Goal: Task Accomplishment & Management: Complete application form

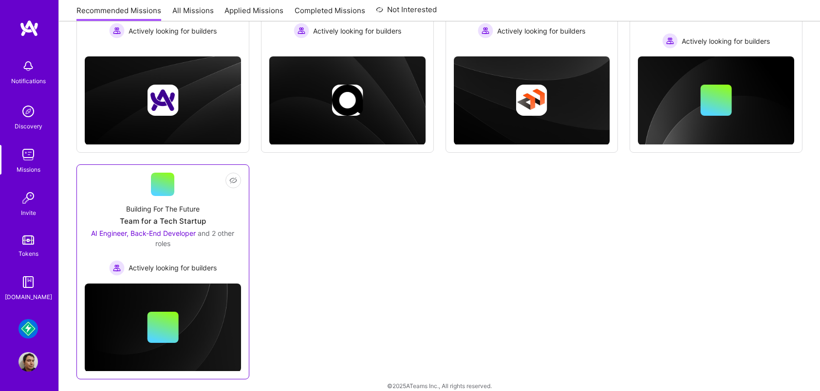
scroll to position [238, 0]
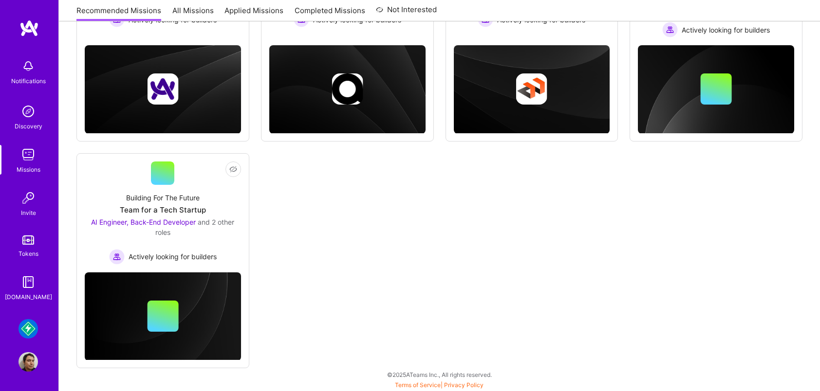
click at [32, 330] on img at bounding box center [27, 328] width 19 height 19
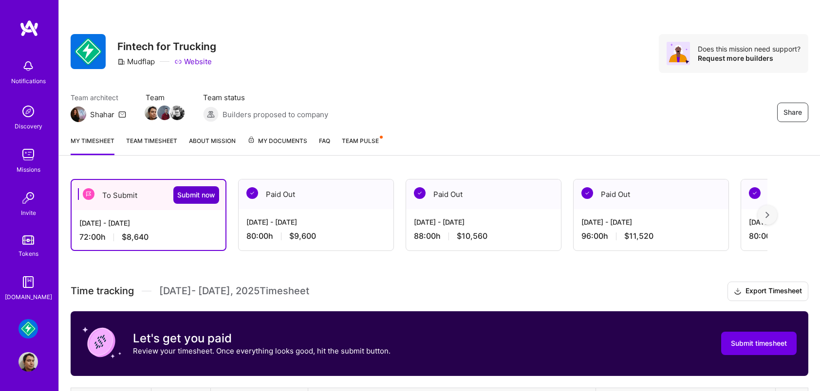
click at [202, 192] on span "Submit now" at bounding box center [196, 195] width 38 height 10
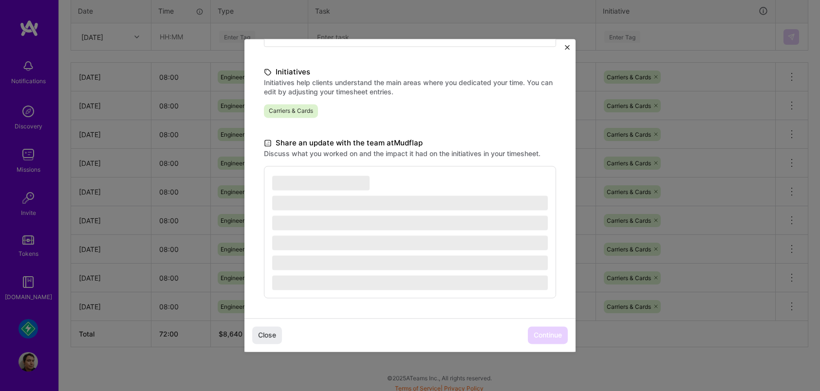
scroll to position [390, 0]
click at [481, 339] on div "Close Continue" at bounding box center [409, 336] width 331 height 34
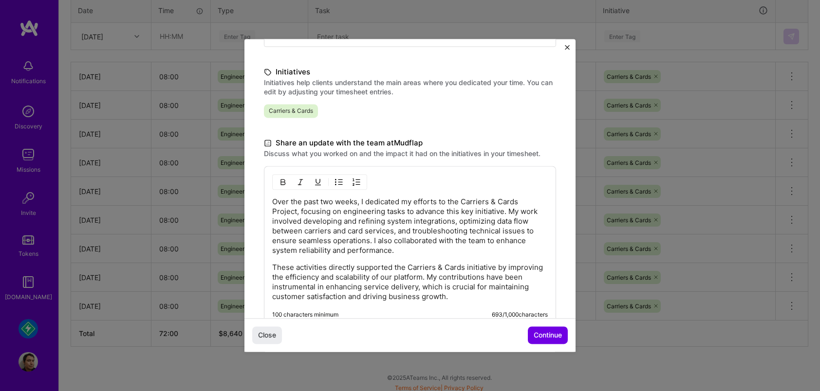
click at [549, 336] on span "Continue" at bounding box center [547, 336] width 28 height 10
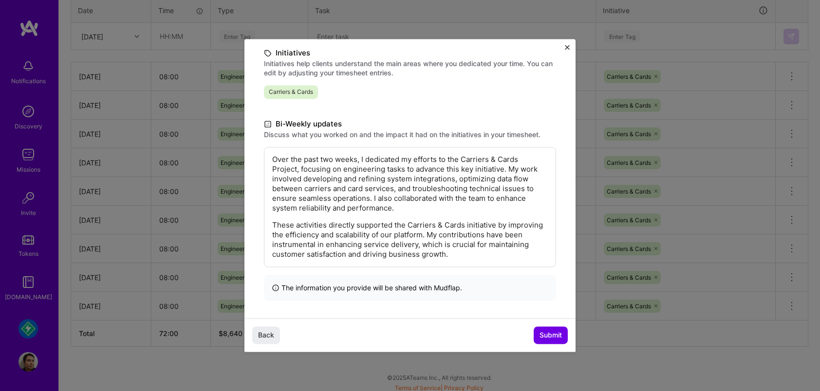
scroll to position [128, 0]
click at [557, 335] on span "Submit" at bounding box center [550, 336] width 22 height 10
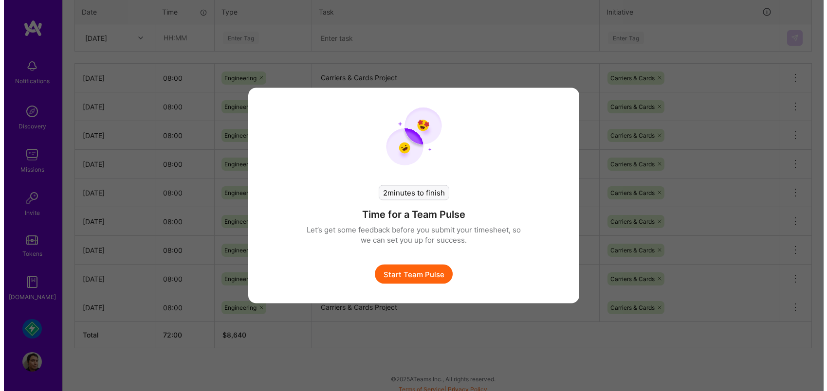
scroll to position [385, 0]
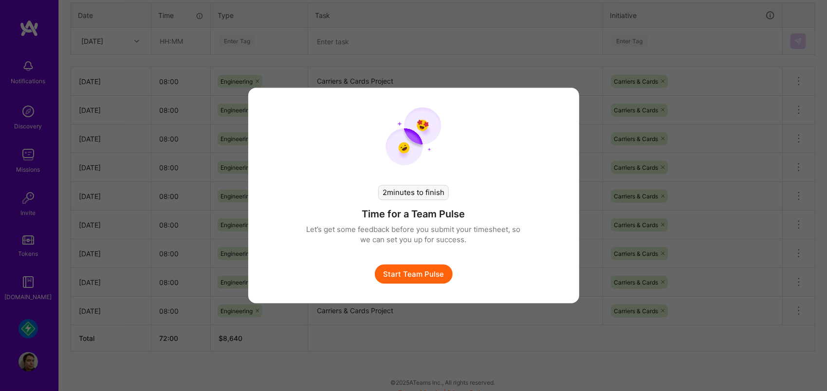
click at [430, 278] on button "Start Team Pulse" at bounding box center [414, 274] width 78 height 19
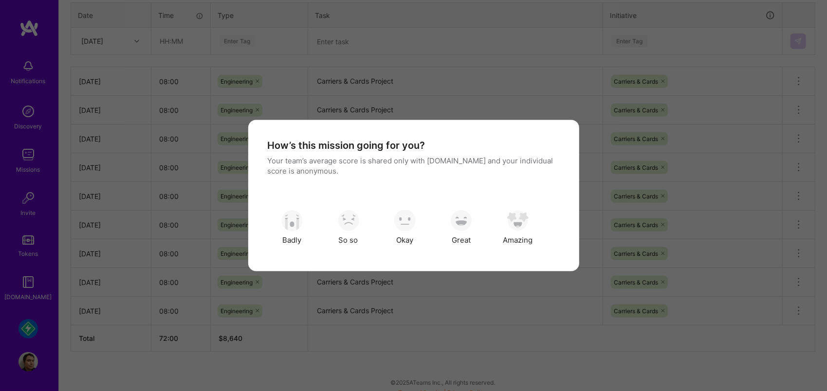
click at [461, 329] on div "How’s this mission going for you? Your team’s average score is shared only with…" at bounding box center [413, 195] width 827 height 391
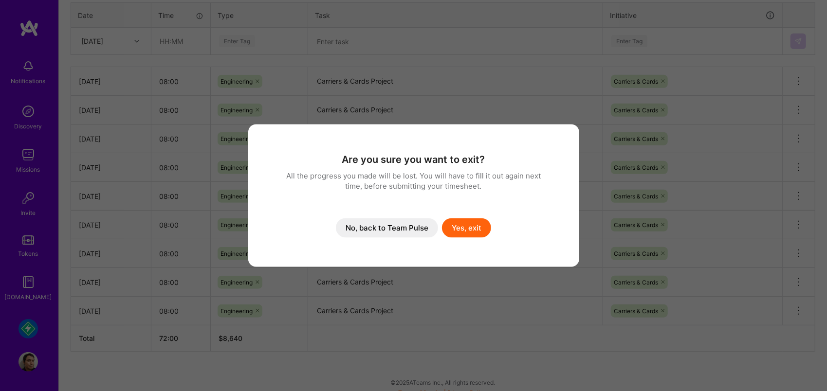
click at [461, 329] on div "Are you sure you want to exit? All the progress you made will be lost. You will…" at bounding box center [413, 195] width 827 height 391
click at [477, 227] on button "Yes, exit" at bounding box center [466, 228] width 49 height 19
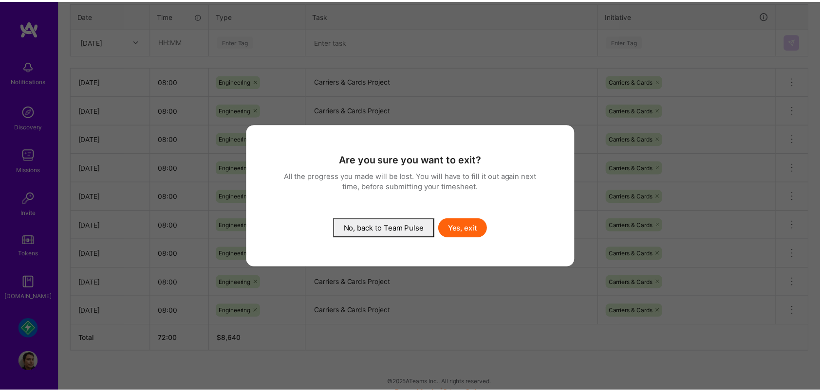
scroll to position [0, 0]
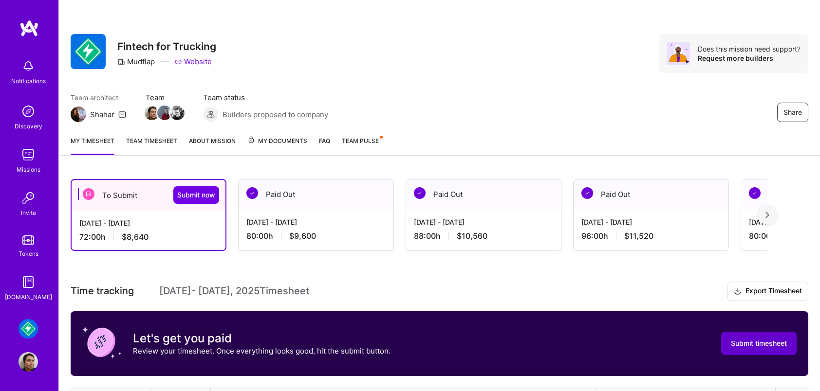
click at [761, 332] on button "Submit timesheet" at bounding box center [758, 343] width 75 height 23
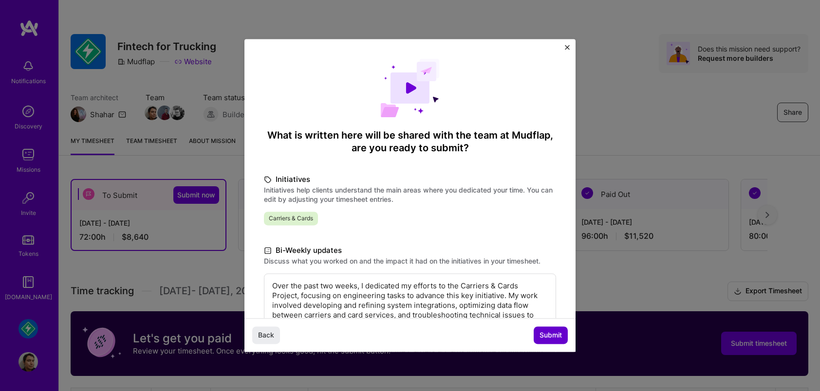
click at [554, 336] on span "Submit" at bounding box center [550, 336] width 22 height 10
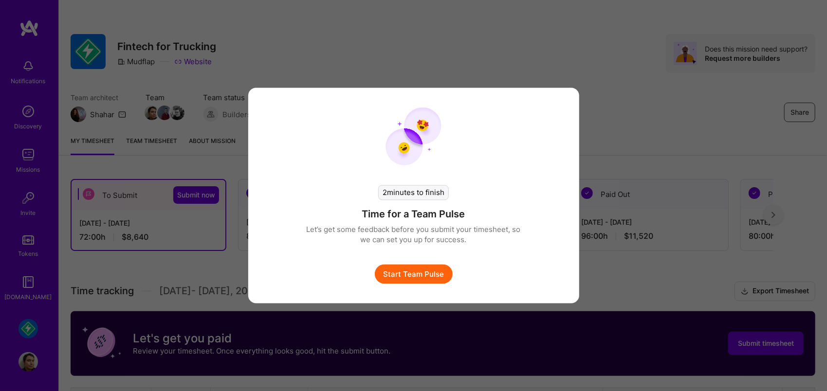
click at [434, 275] on button "Start Team Pulse" at bounding box center [414, 274] width 78 height 19
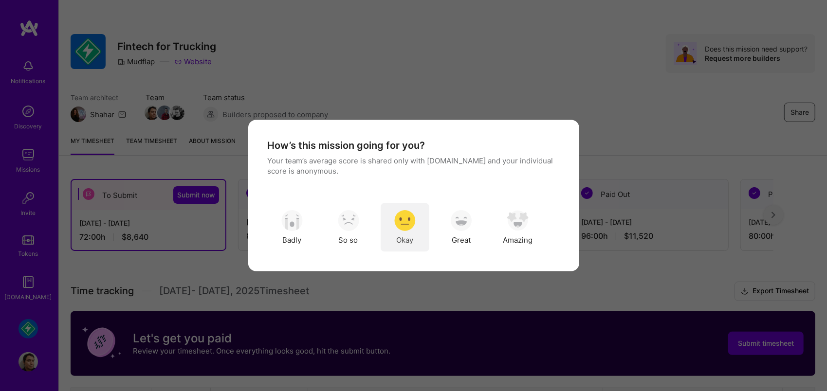
click at [405, 227] on img "modal" at bounding box center [404, 220] width 21 height 21
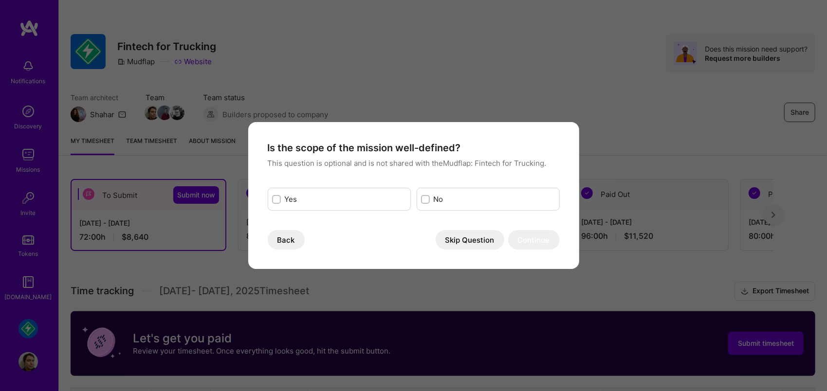
click at [460, 247] on button "Skip Question" at bounding box center [470, 239] width 69 height 19
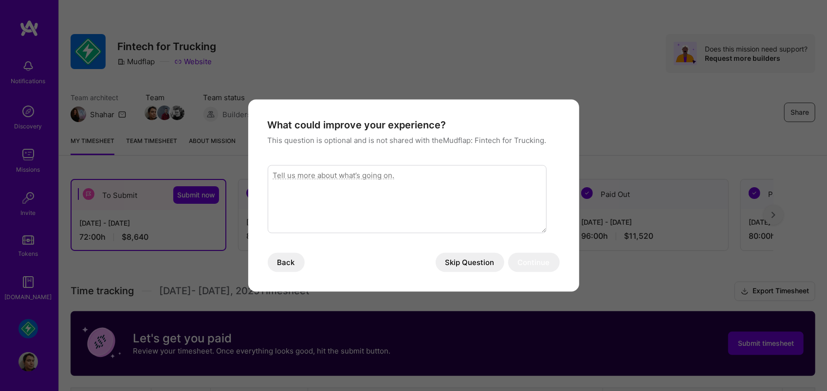
click at [460, 260] on button "Skip Question" at bounding box center [470, 262] width 69 height 19
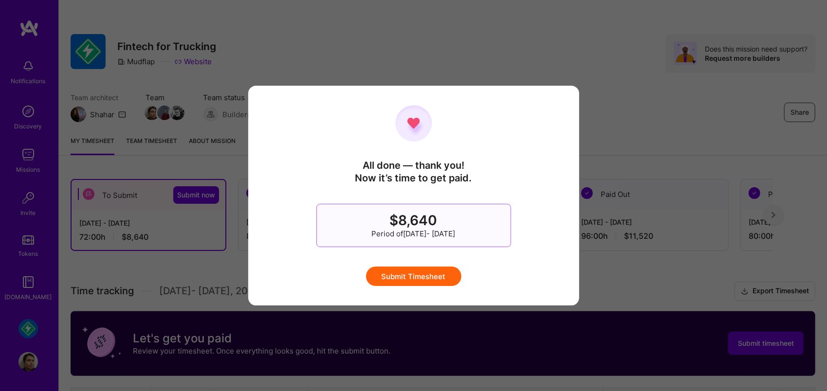
click at [450, 274] on button "Submit Timesheet" at bounding box center [413, 276] width 95 height 19
